Goal: Information Seeking & Learning: Learn about a topic

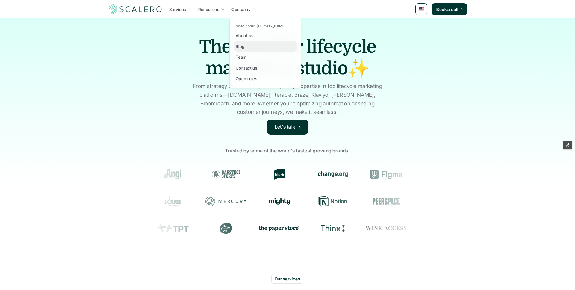
click at [240, 43] on p "Blog" at bounding box center [240, 46] width 9 height 6
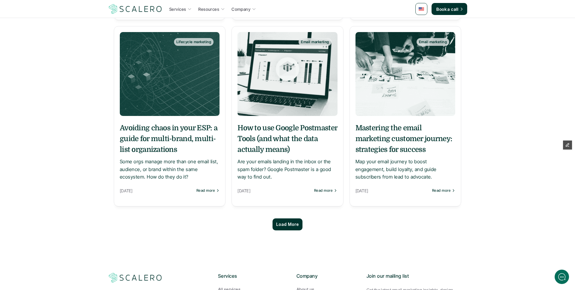
scroll to position [472, 0]
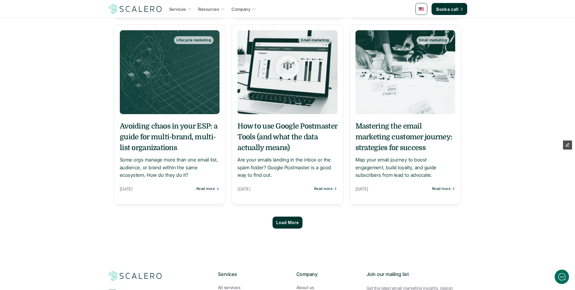
click at [296, 222] on p "Load More" at bounding box center [287, 222] width 23 height 5
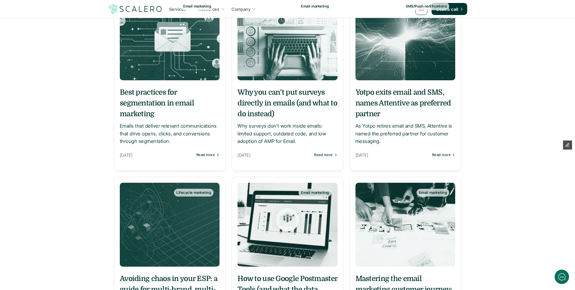
scroll to position [319, 0]
click at [280, 98] on h5 "Why you can’t put surveys directly in emails (and what to do instead)" at bounding box center [287, 103] width 100 height 32
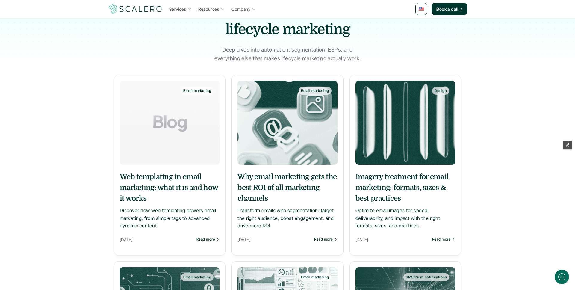
scroll to position [72, 0]
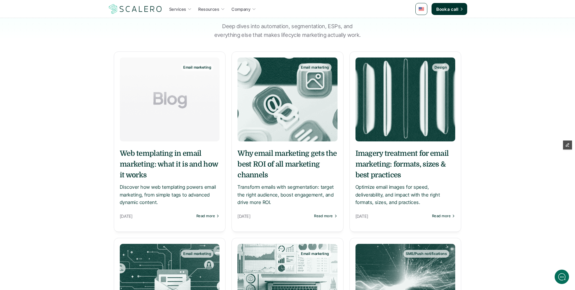
click at [282, 163] on h5 "Why email marketing gets the best ROI of all marketing channels" at bounding box center [287, 164] width 100 height 32
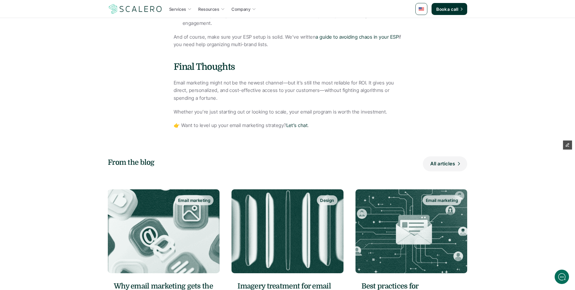
scroll to position [1079, 0]
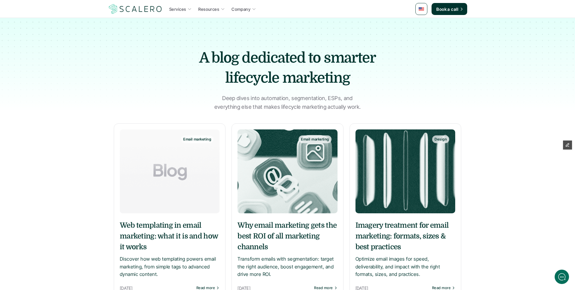
scroll to position [86, 0]
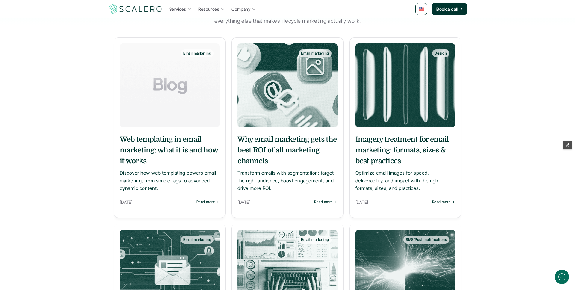
click at [267, 144] on h5 "Why email marketing gets the best ROI of all marketing channels" at bounding box center [287, 150] width 100 height 32
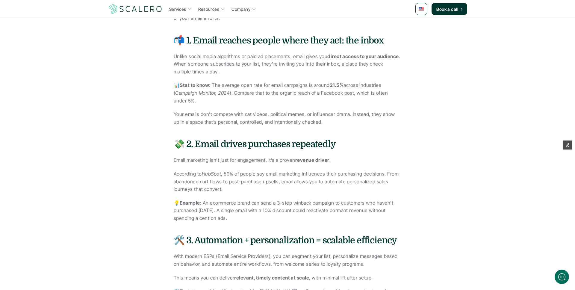
scroll to position [325, 0]
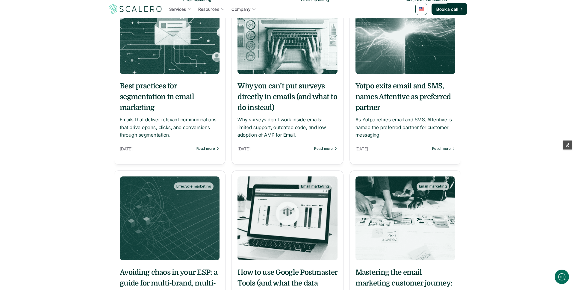
click at [299, 97] on h5 "Why you can’t put surveys directly in emails (and what to do instead)" at bounding box center [287, 97] width 100 height 32
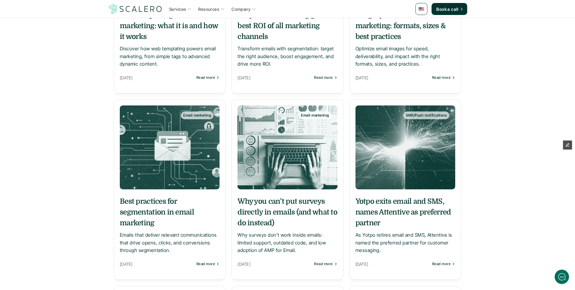
scroll to position [210, 0]
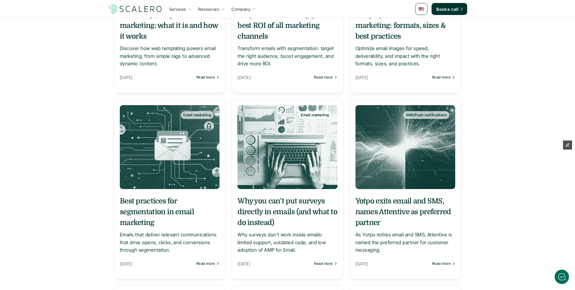
click at [272, 176] on img at bounding box center [287, 147] width 100 height 84
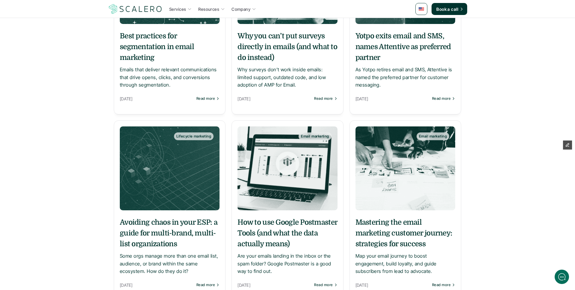
scroll to position [413, 0]
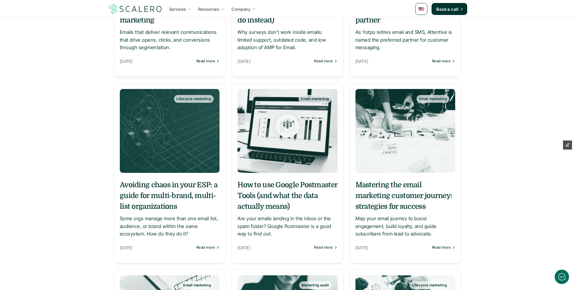
click at [290, 194] on h5 "How to use Google Postmaster Tools (and what the data actually means)" at bounding box center [287, 195] width 100 height 32
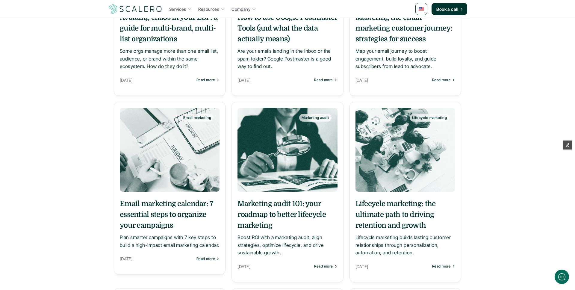
scroll to position [581, 0]
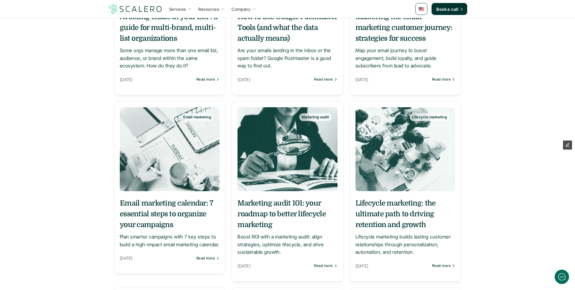
click at [267, 203] on h5 "Marketing audit 101: your roadmap to better lifecycle marketing" at bounding box center [287, 214] width 100 height 32
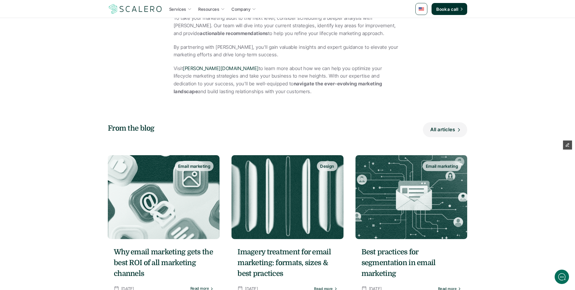
scroll to position [1881, 0]
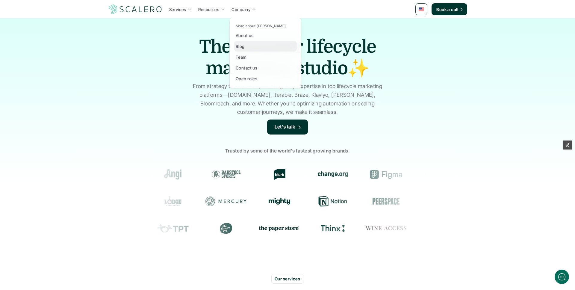
click at [241, 46] on p "Blog" at bounding box center [240, 46] width 9 height 6
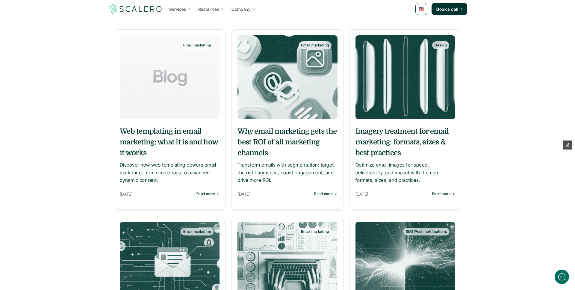
scroll to position [97, 0]
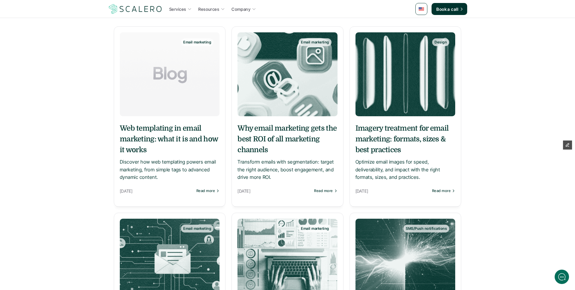
click at [289, 144] on h5 "Why email marketing gets the best ROI of all marketing channels" at bounding box center [287, 139] width 100 height 32
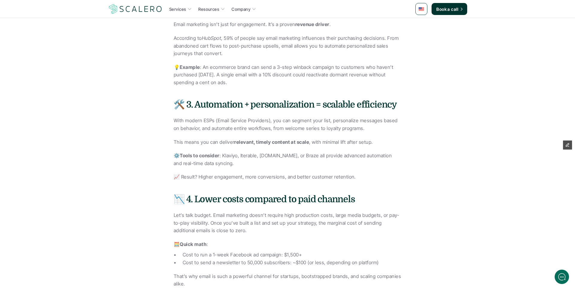
scroll to position [466, 0]
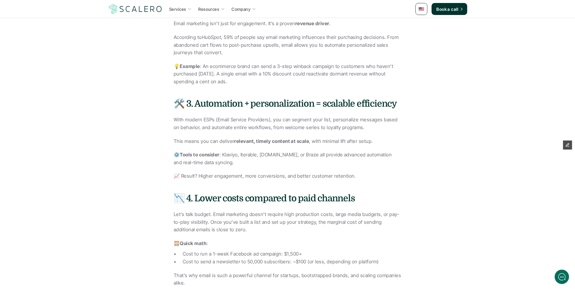
click at [209, 34] on em "HubSpot" at bounding box center [211, 37] width 19 height 6
click at [214, 92] on div "When it comes to marketing, return on investment (ROI) is king. And among all t…" at bounding box center [288, 272] width 228 height 936
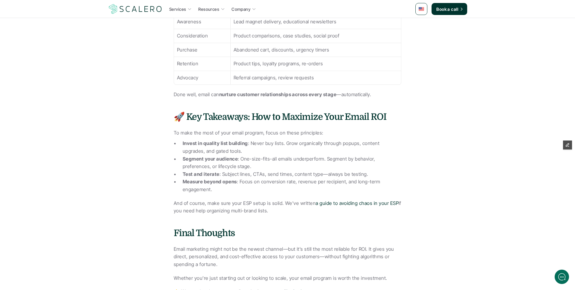
scroll to position [910, 0]
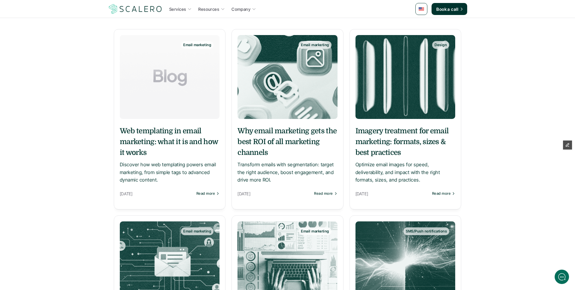
scroll to position [96, 0]
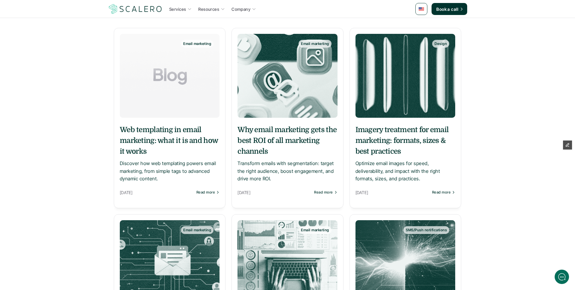
click at [296, 137] on h5 "Why email marketing gets the best ROI of all marketing channels" at bounding box center [287, 140] width 100 height 32
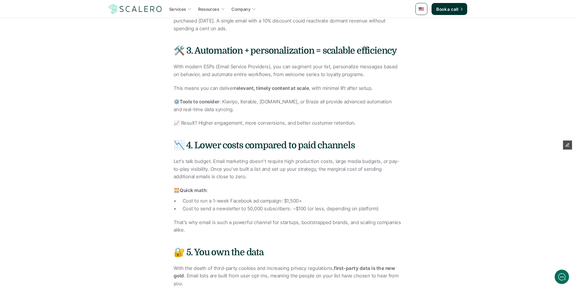
scroll to position [518, 0]
